Goal: Navigation & Orientation: Find specific page/section

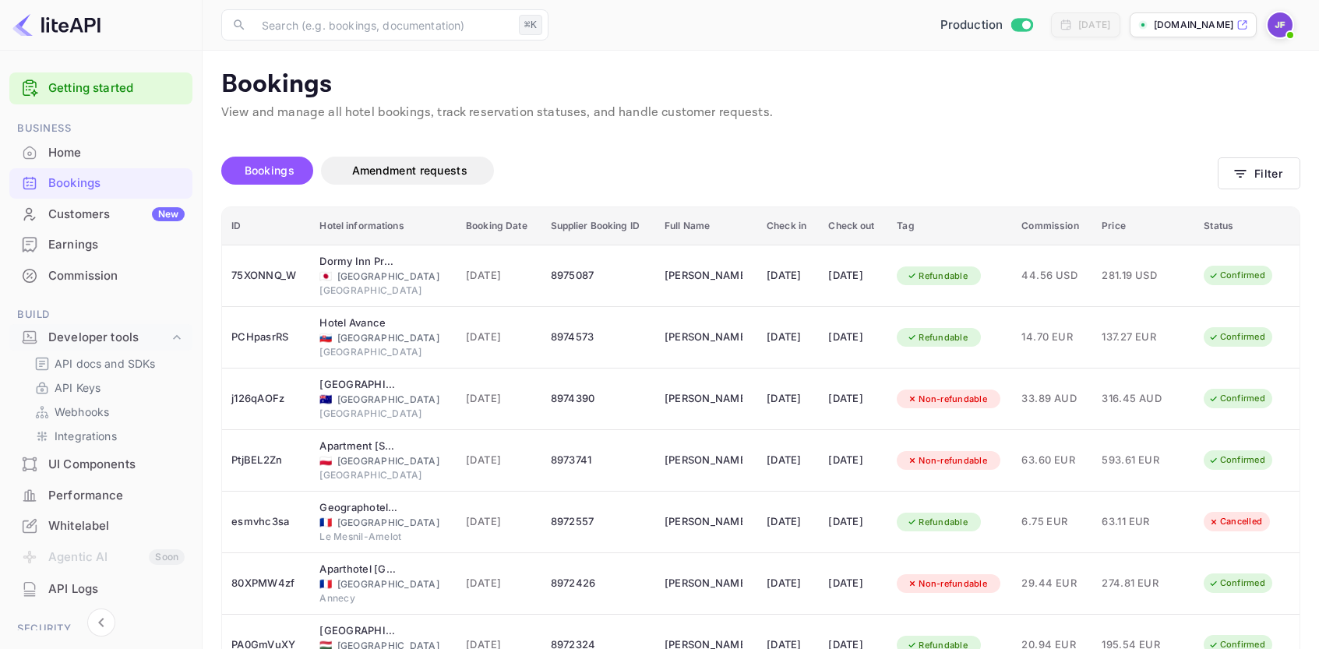
click at [114, 219] on div "Customers New" at bounding box center [116, 215] width 136 height 18
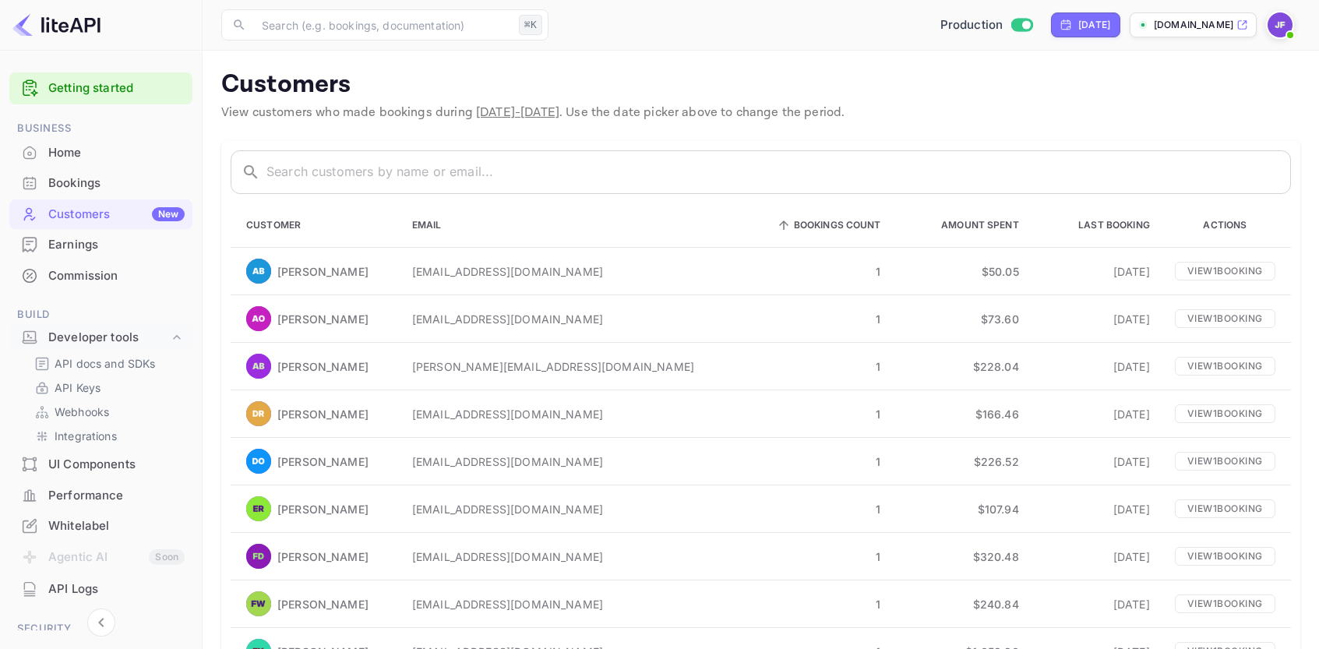
click at [116, 280] on div "Commission" at bounding box center [116, 276] width 136 height 18
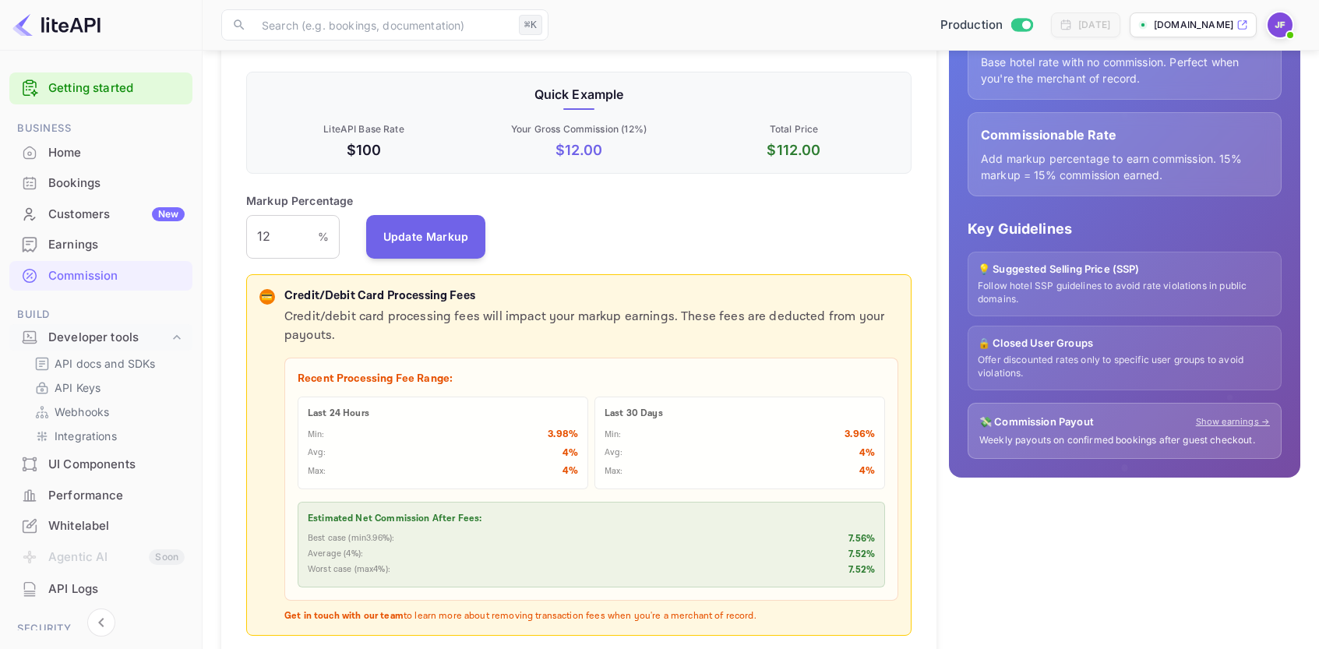
scroll to position [304, 0]
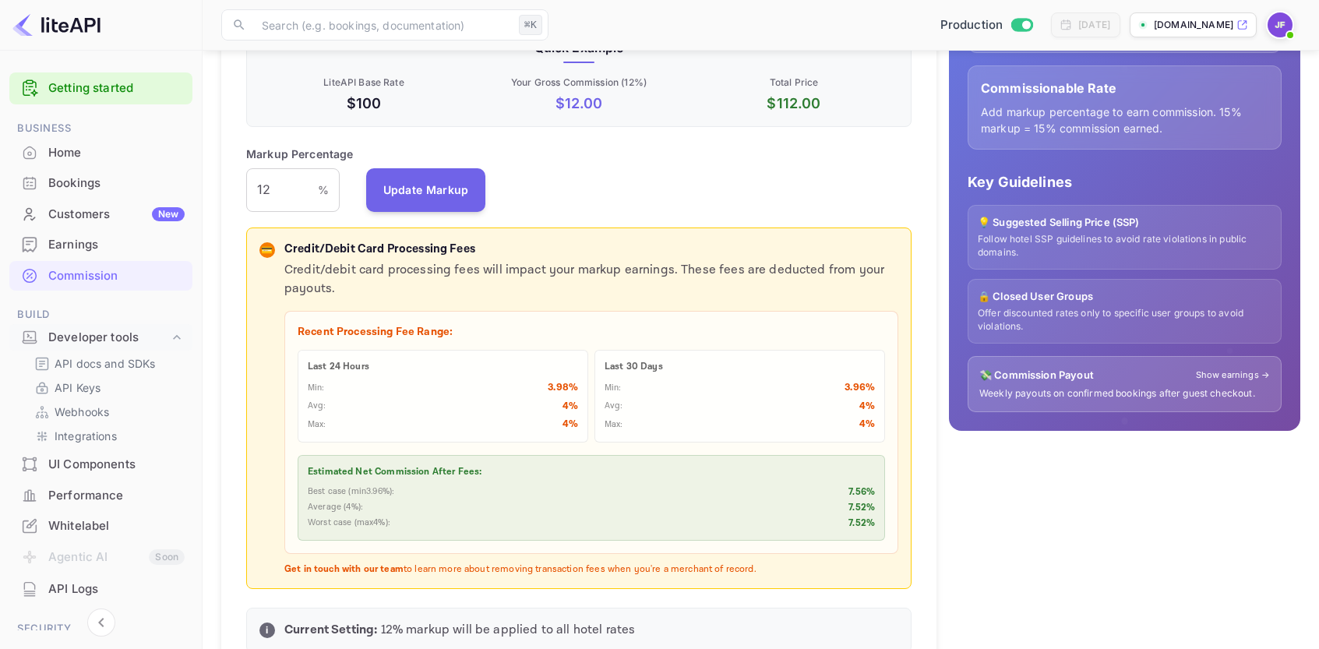
click at [1224, 375] on link "Show earnings →" at bounding box center [1233, 374] width 74 height 13
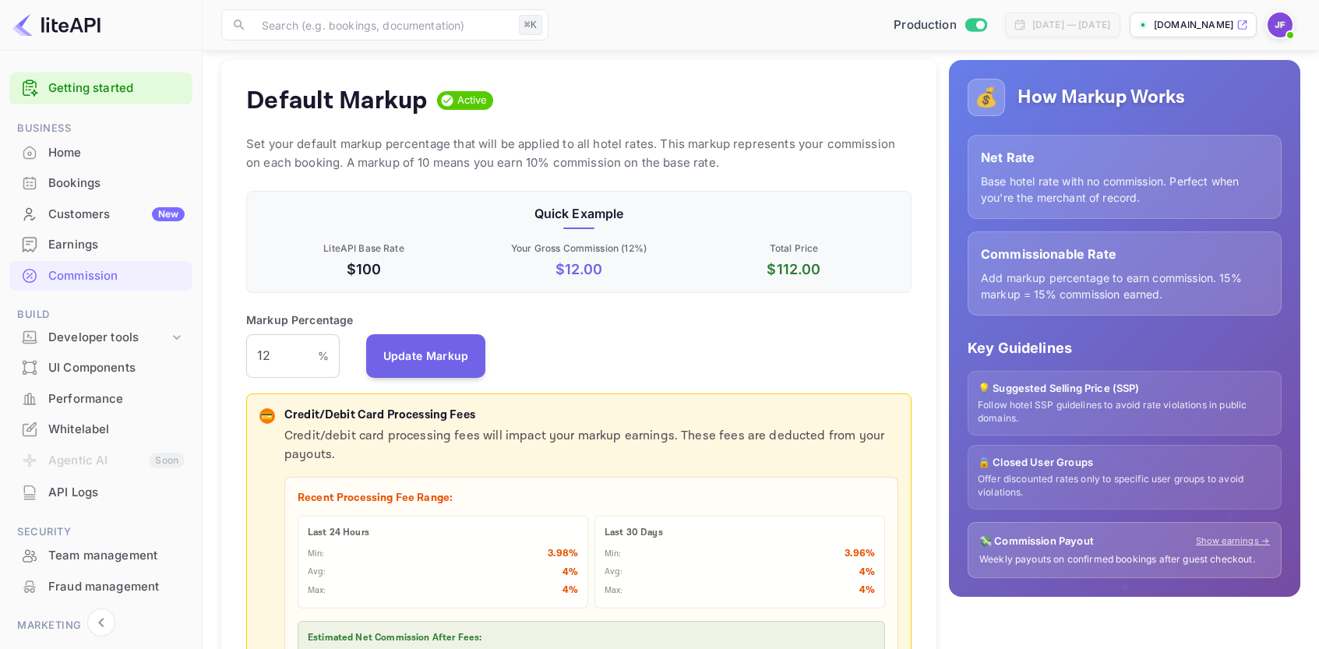
scroll to position [137, 0]
click at [123, 374] on div "UI Components" at bounding box center [116, 368] width 136 height 18
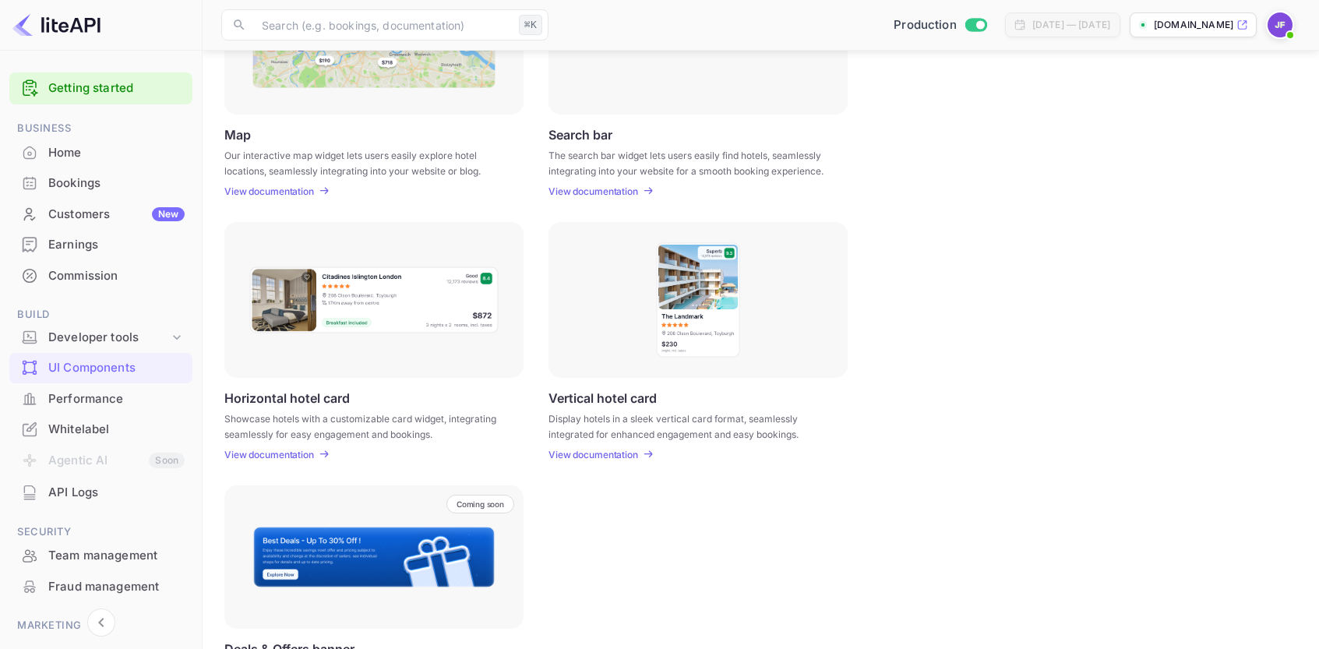
scroll to position [317, 0]
click at [100, 404] on div "Performance" at bounding box center [116, 399] width 136 height 18
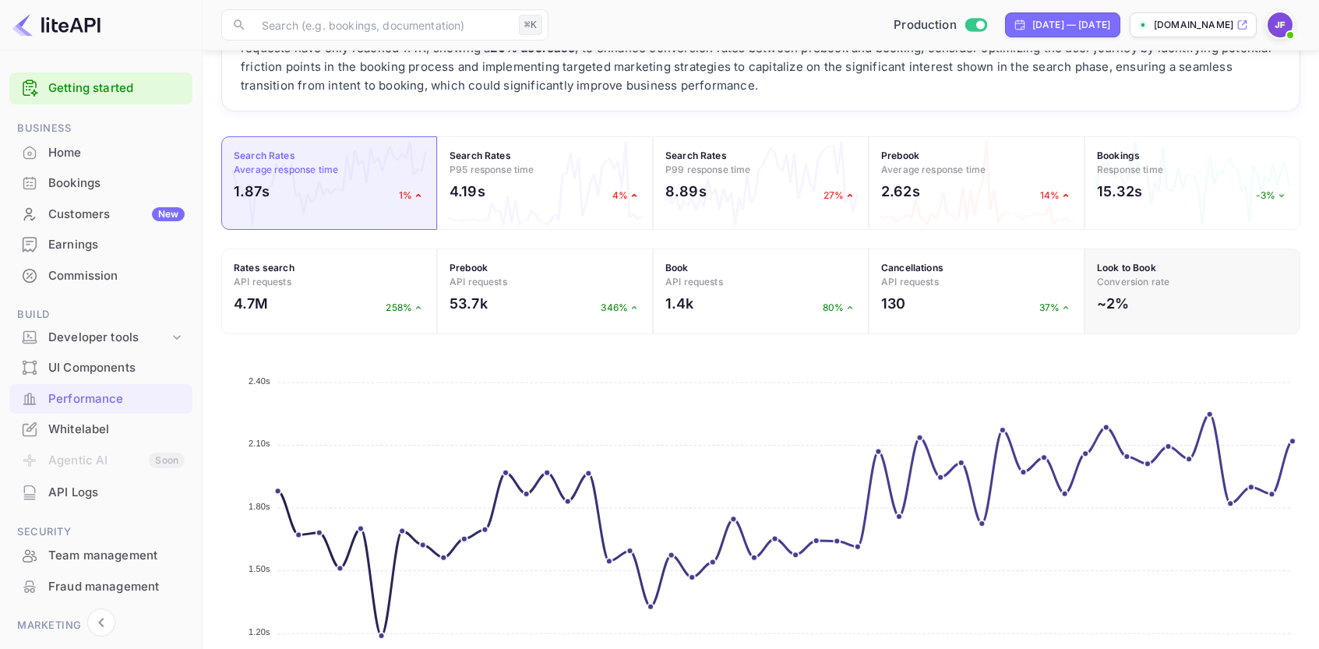
scroll to position [117, 0]
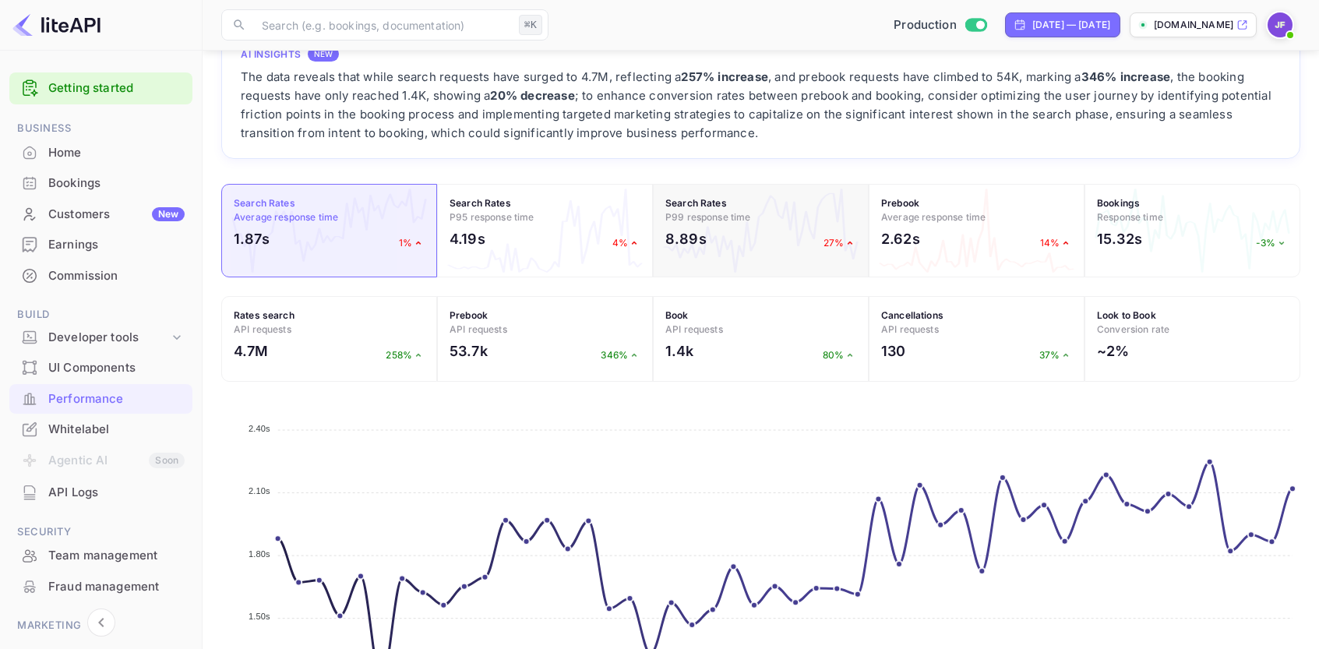
click at [735, 237] on div "8.89s 27%" at bounding box center [760, 242] width 191 height 29
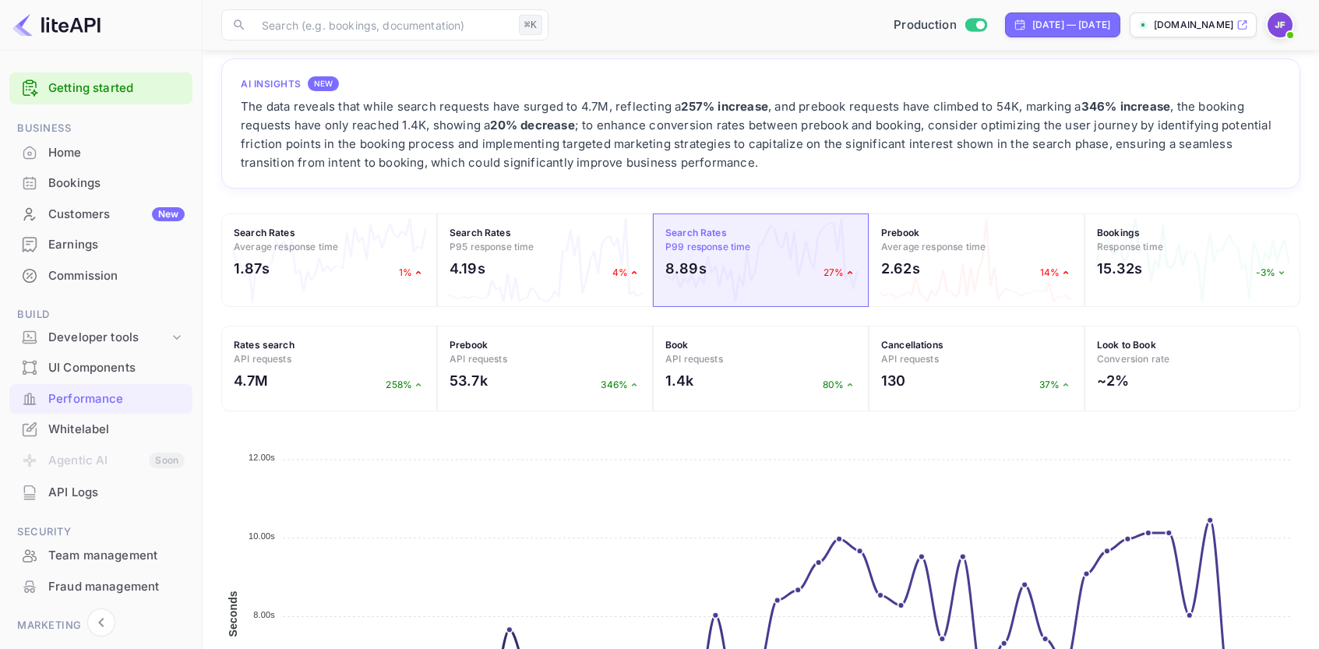
scroll to position [0, 0]
